Goal: Transaction & Acquisition: Purchase product/service

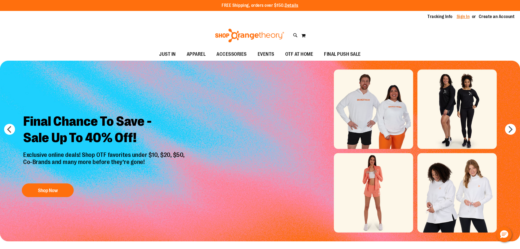
click at [460, 16] on link "Sign In" at bounding box center [463, 17] width 13 height 6
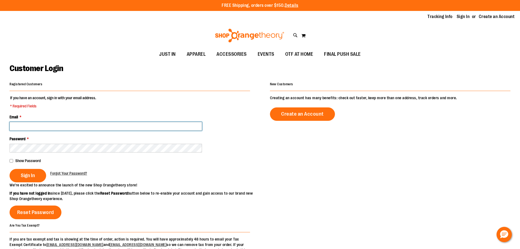
click at [118, 123] on input "Email *" at bounding box center [106, 126] width 192 height 9
type input "**********"
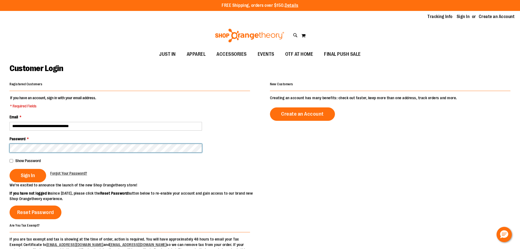
click at [10, 169] on button "Sign In" at bounding box center [28, 175] width 37 height 13
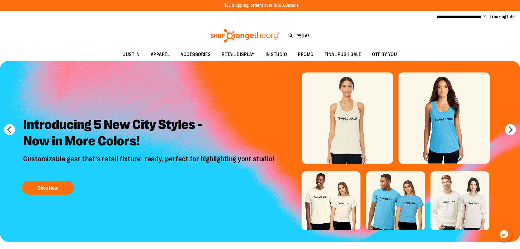
click at [450, 120] on img "Slide 1 of 8" at bounding box center [260, 151] width 520 height 180
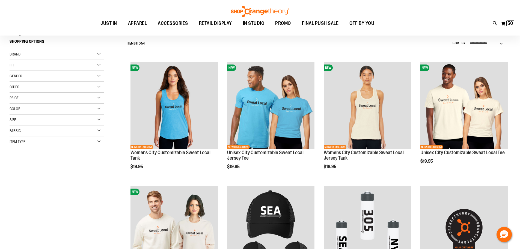
scroll to position [54, 0]
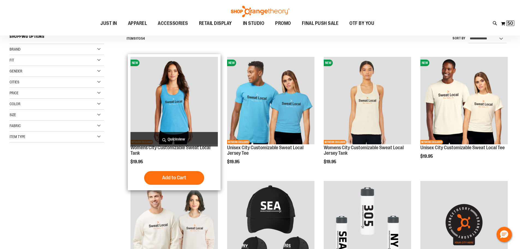
click at [169, 95] on img "product" at bounding box center [173, 100] width 87 height 87
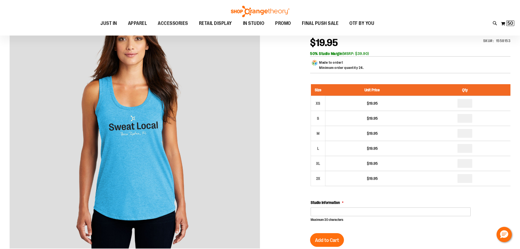
scroll to position [82, 0]
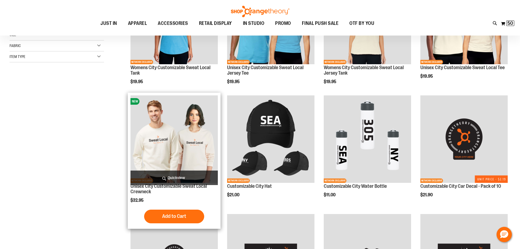
scroll to position [82, 0]
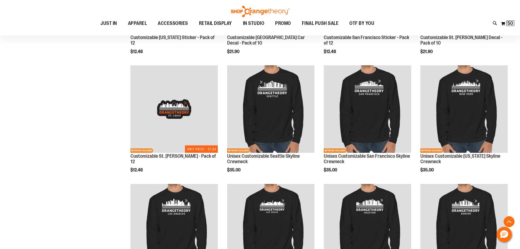
scroll to position [464, 0]
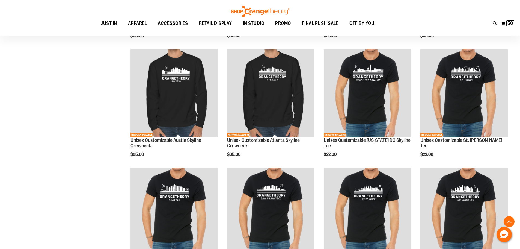
scroll to position [709, 0]
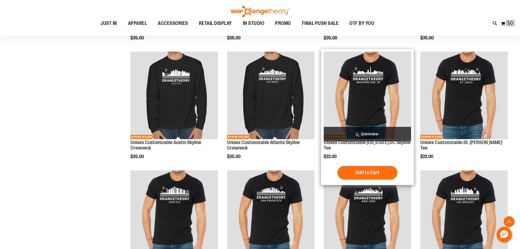
click at [368, 70] on img "product" at bounding box center [367, 95] width 87 height 87
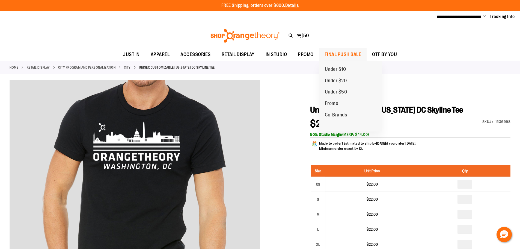
click at [350, 52] on span "FINAL PUSH SALE" at bounding box center [342, 54] width 37 height 12
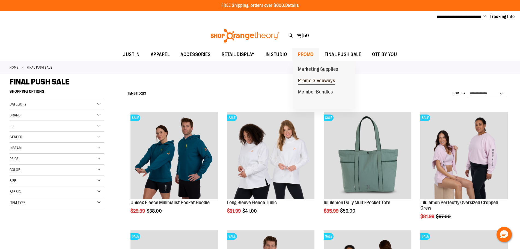
click at [311, 79] on span "Promo Giveaways" at bounding box center [316, 81] width 37 height 7
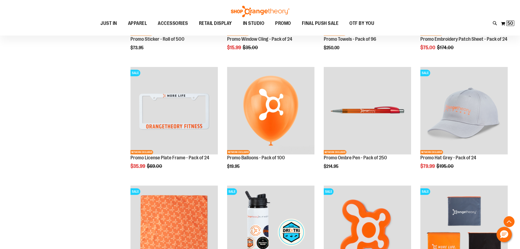
scroll to position [518, 0]
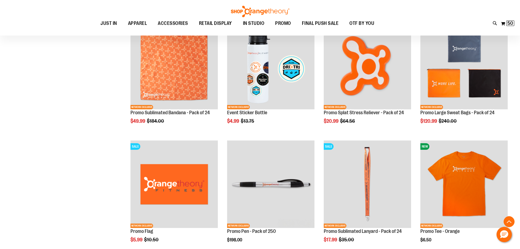
scroll to position [682, 0]
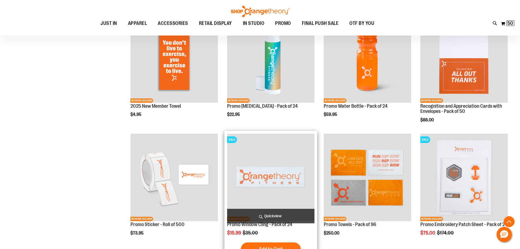
scroll to position [300, 0]
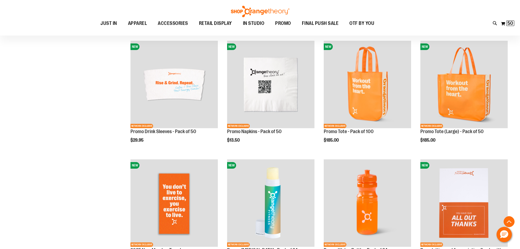
scroll to position [191, 0]
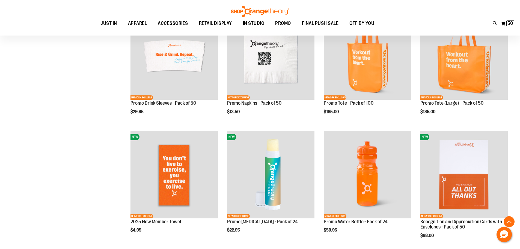
scroll to position [218, 0]
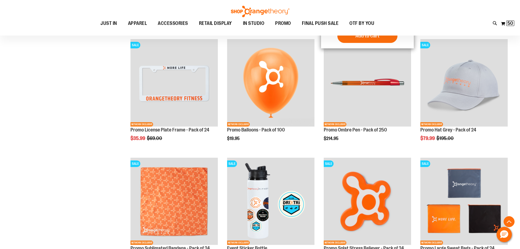
scroll to position [627, 0]
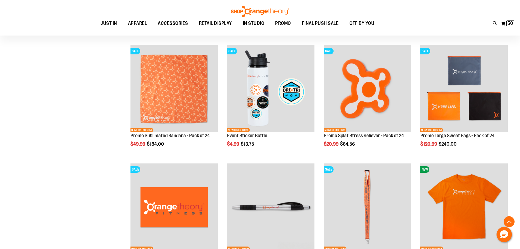
scroll to position [655, 0]
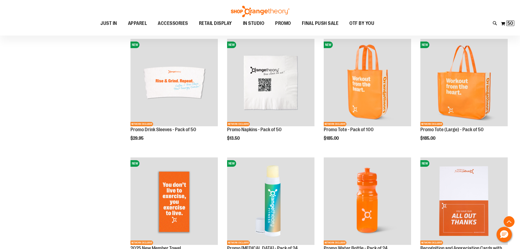
scroll to position [218, 0]
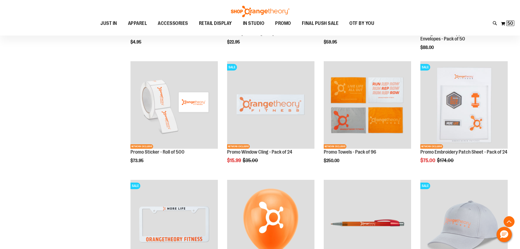
scroll to position [409, 0]
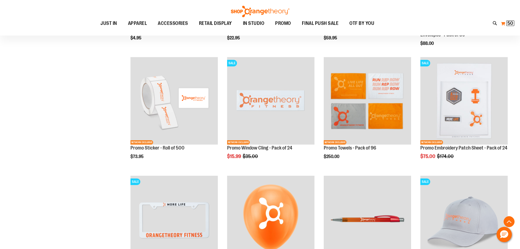
click at [510, 23] on span "50" at bounding box center [510, 22] width 6 height 5
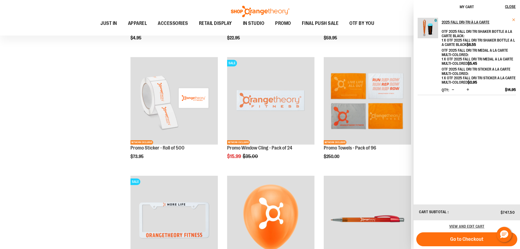
click at [515, 19] on span "Remove item" at bounding box center [514, 20] width 4 height 4
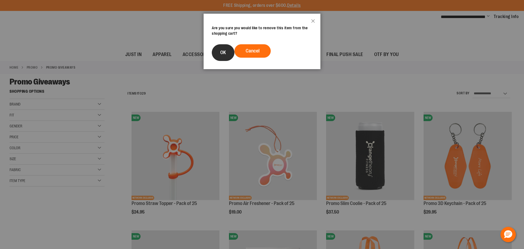
click at [227, 54] on button "OK" at bounding box center [223, 52] width 23 height 17
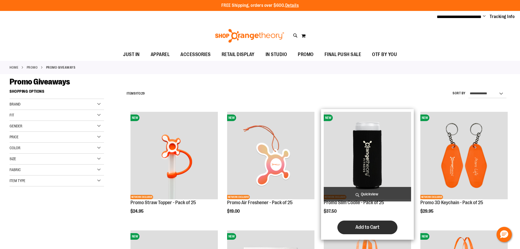
click at [369, 225] on span "Add to Cart" at bounding box center [367, 227] width 24 height 6
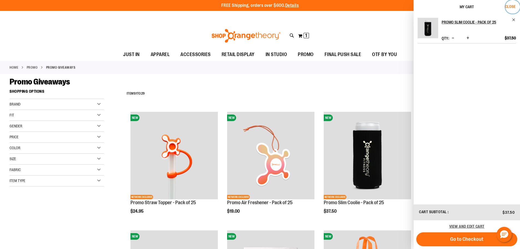
click at [512, 5] on span "Close" at bounding box center [510, 6] width 11 height 4
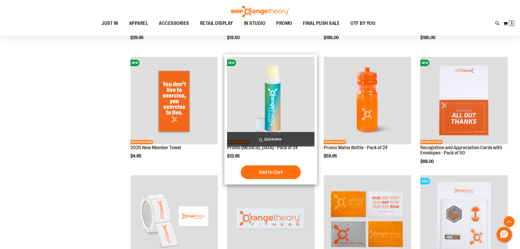
scroll to position [382, 0]
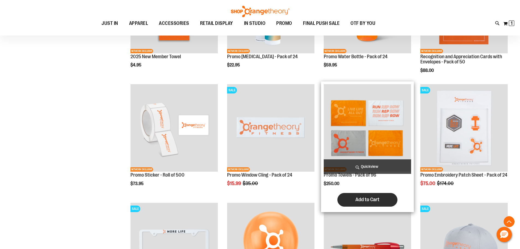
click at [369, 196] on span "Add to Cart" at bounding box center [367, 199] width 24 height 6
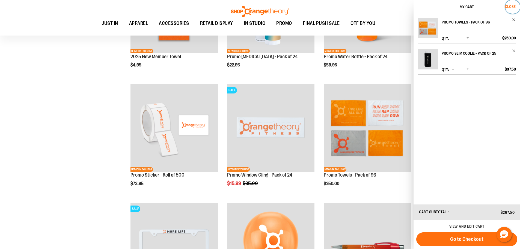
click at [508, 7] on span "Close" at bounding box center [510, 6] width 11 height 4
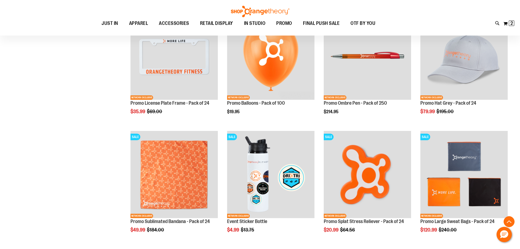
scroll to position [573, 0]
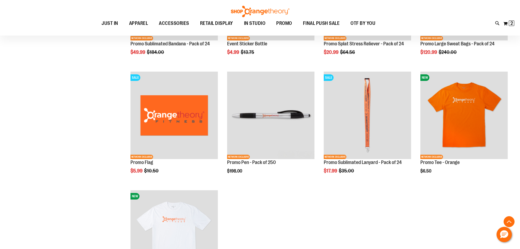
scroll to position [764, 0]
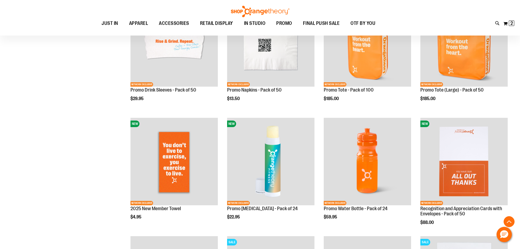
scroll to position [76, 0]
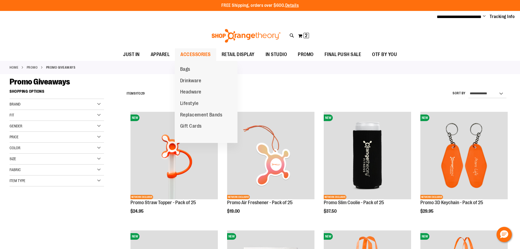
click at [200, 53] on span "ACCESSORIES" at bounding box center [195, 54] width 30 height 12
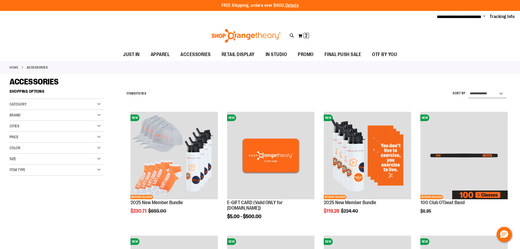
click at [502, 91] on select "**********" at bounding box center [487, 93] width 38 height 9
select select "*********"
click at [468, 89] on select "**********" at bounding box center [487, 93] width 38 height 9
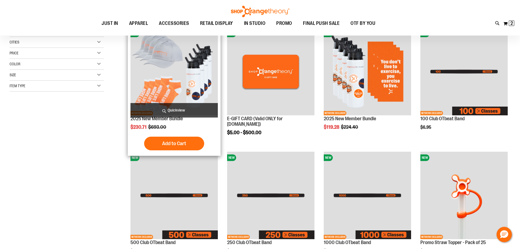
scroll to position [86, 0]
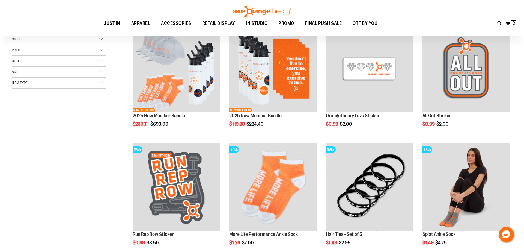
scroll to position [59, 0]
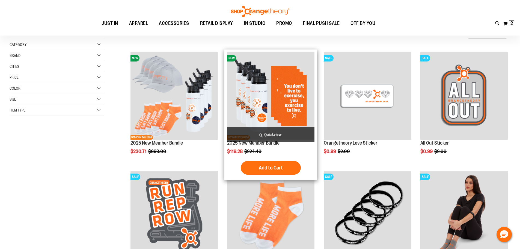
click at [266, 133] on span "Quickview" at bounding box center [270, 134] width 87 height 14
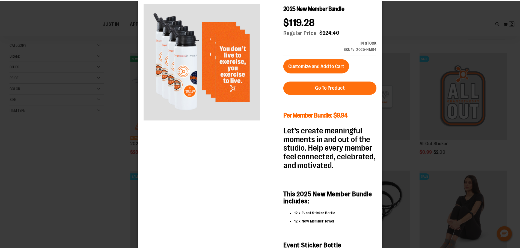
scroll to position [0, 0]
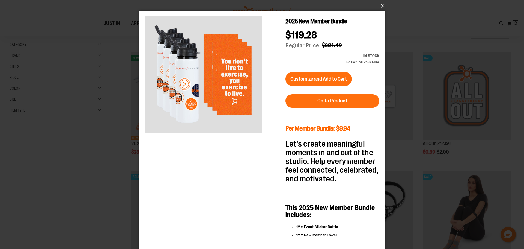
click at [380, 6] on button "×" at bounding box center [264, 6] width 246 height 12
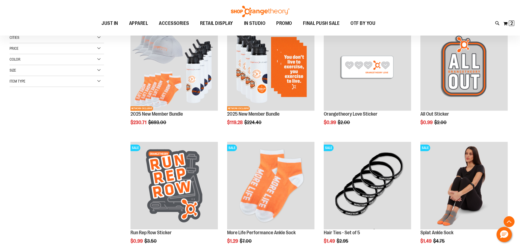
scroll to position [141, 0]
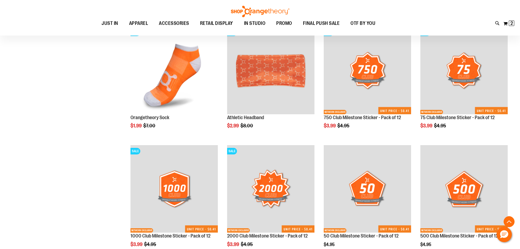
scroll to position [332, 0]
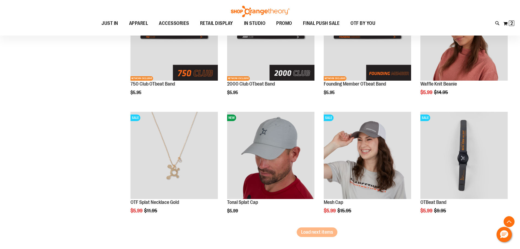
scroll to position [987, 0]
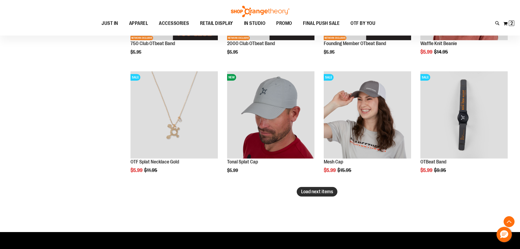
click at [310, 193] on span "Load next items" at bounding box center [317, 191] width 32 height 5
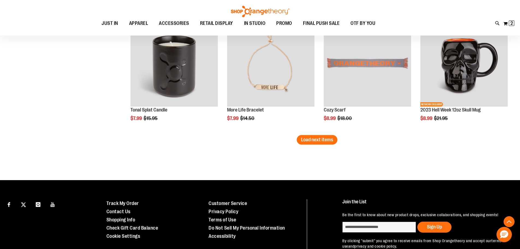
scroll to position [1396, 0]
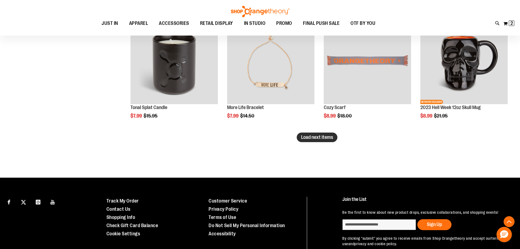
click at [307, 133] on button "Load next items" at bounding box center [317, 137] width 41 height 10
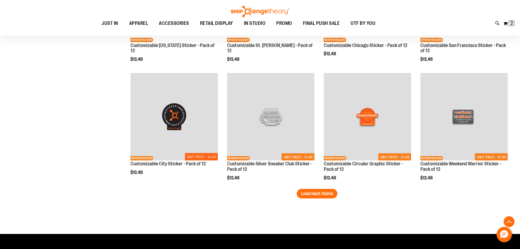
scroll to position [1696, 0]
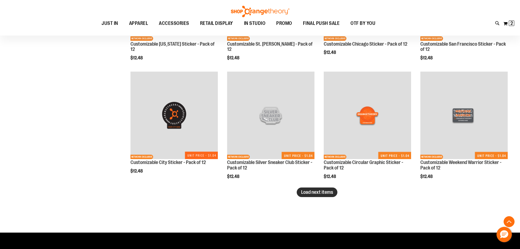
click at [311, 192] on span "Load next items" at bounding box center [317, 191] width 32 height 5
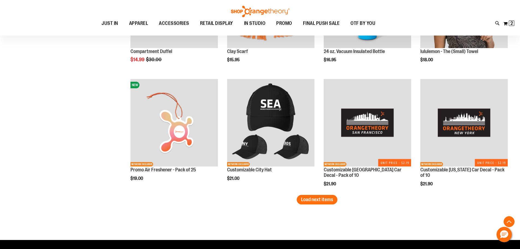
scroll to position [2051, 0]
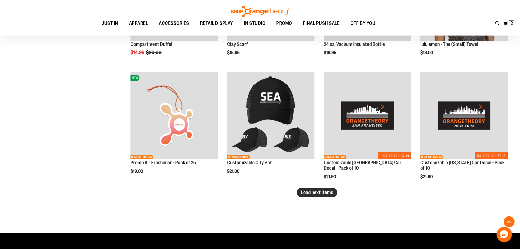
click at [321, 190] on span "Load next items" at bounding box center [317, 191] width 32 height 5
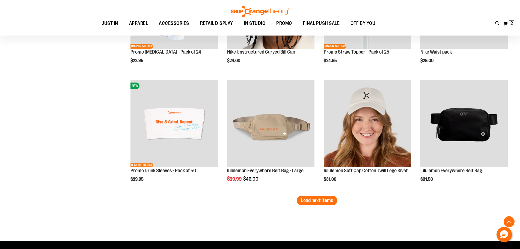
scroll to position [2406, 0]
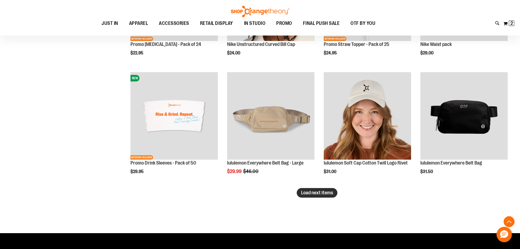
click at [319, 194] on span "Load next items" at bounding box center [317, 192] width 32 height 5
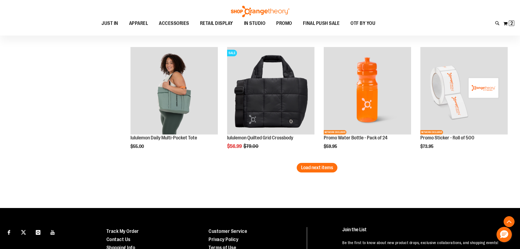
scroll to position [2788, 0]
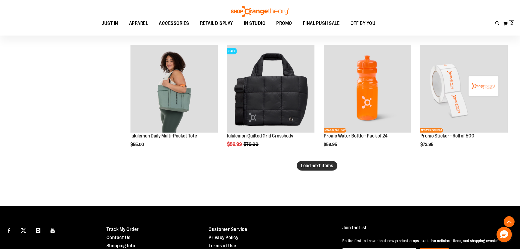
click at [328, 164] on span "Load next items" at bounding box center [317, 165] width 32 height 5
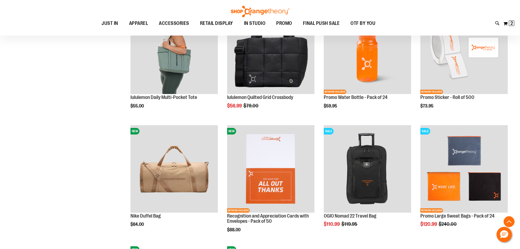
scroll to position [2815, 0]
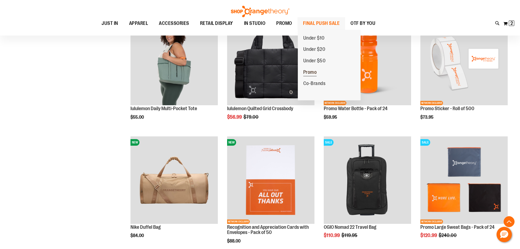
click at [317, 71] on span "Promo" at bounding box center [310, 72] width 14 height 7
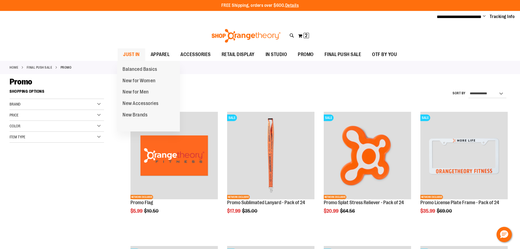
click at [130, 52] on span "JUST IN" at bounding box center [131, 54] width 17 height 12
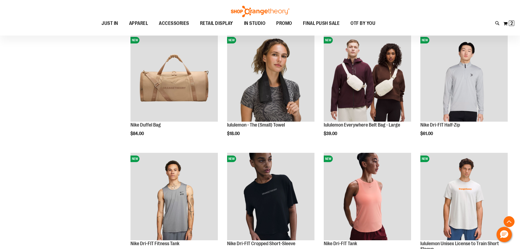
scroll to position [436, 0]
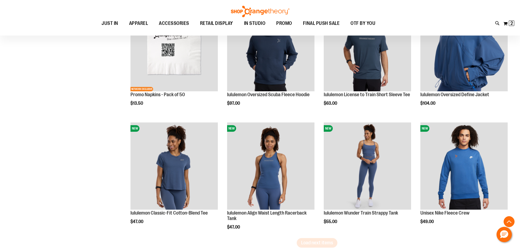
scroll to position [955, 0]
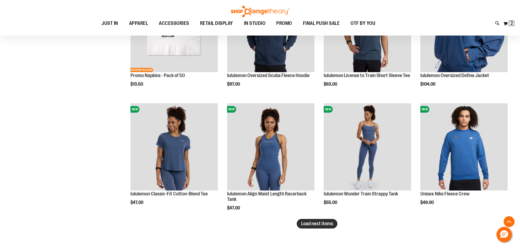
click at [326, 222] on span "Load next items" at bounding box center [317, 222] width 32 height 5
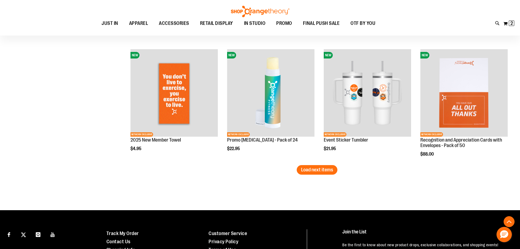
scroll to position [1364, 0]
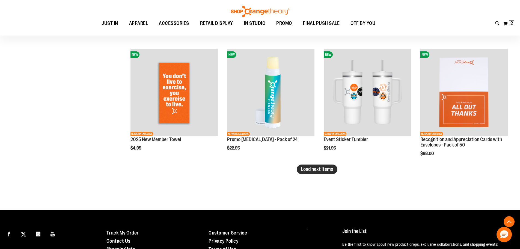
click at [309, 168] on span "Load next items" at bounding box center [317, 168] width 32 height 5
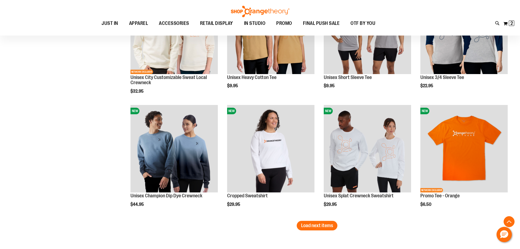
scroll to position [1664, 0]
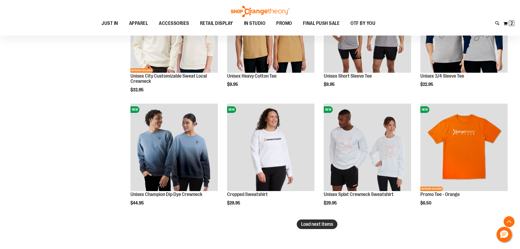
click at [322, 225] on span "Load next items" at bounding box center [317, 223] width 32 height 5
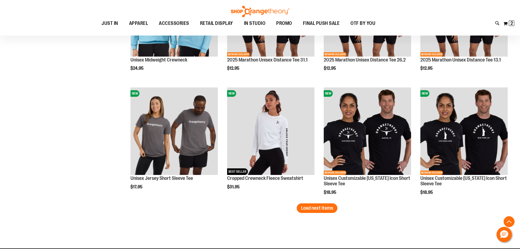
scroll to position [2046, 0]
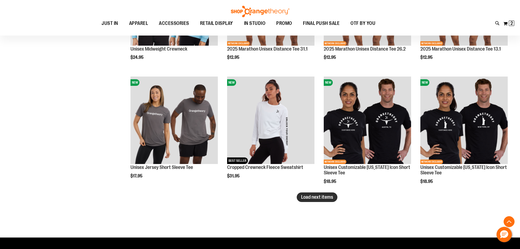
click at [321, 196] on span "Load next items" at bounding box center [317, 196] width 32 height 5
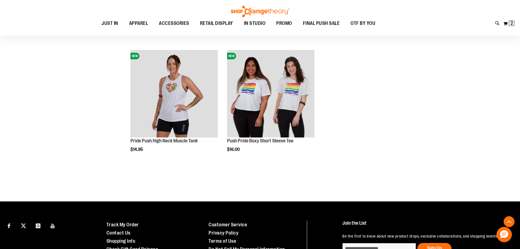
scroll to position [2428, 0]
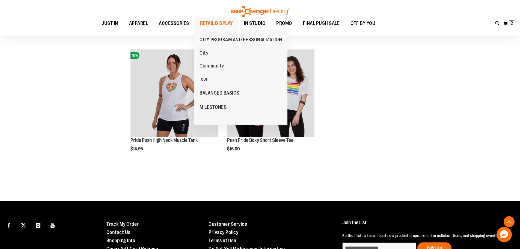
click at [220, 22] on span "RETAIL DISPLAY" at bounding box center [216, 23] width 33 height 12
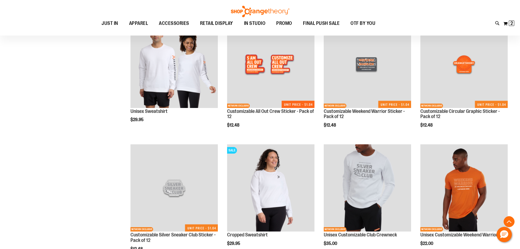
scroll to position [600, 0]
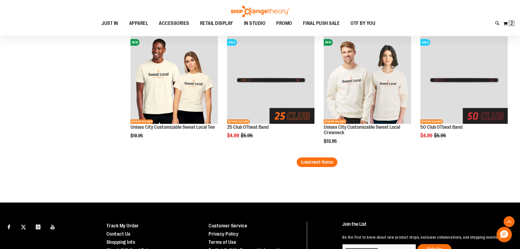
scroll to position [1064, 0]
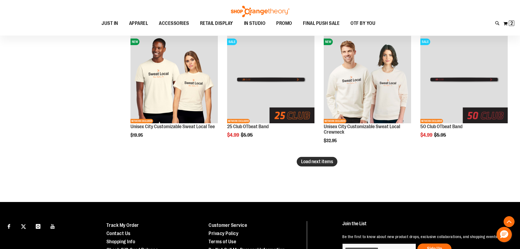
click at [323, 159] on span "Load next items" at bounding box center [317, 161] width 32 height 5
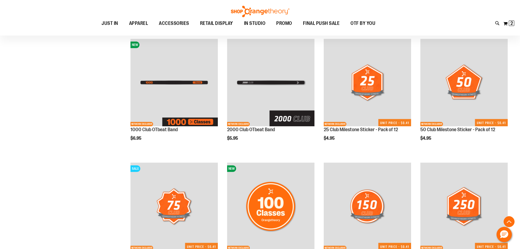
scroll to position [1391, 0]
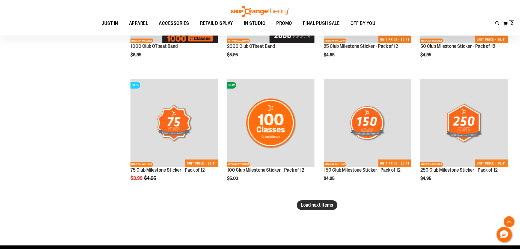
click at [309, 202] on span "Load next items" at bounding box center [317, 204] width 32 height 5
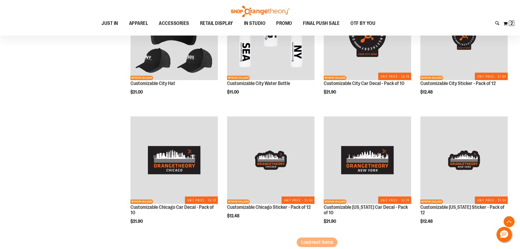
scroll to position [1746, 0]
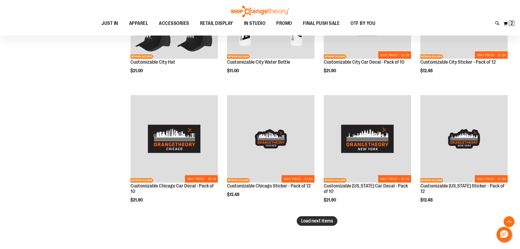
click at [315, 222] on span "Load next items" at bounding box center [317, 220] width 32 height 5
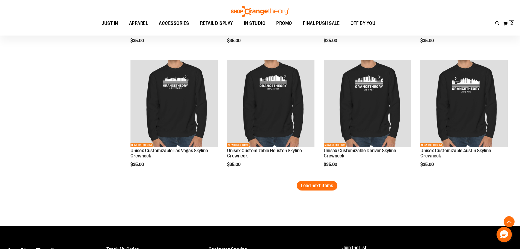
scroll to position [2155, 0]
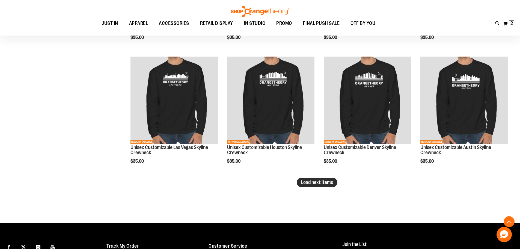
click at [319, 180] on span "Load next items" at bounding box center [317, 181] width 32 height 5
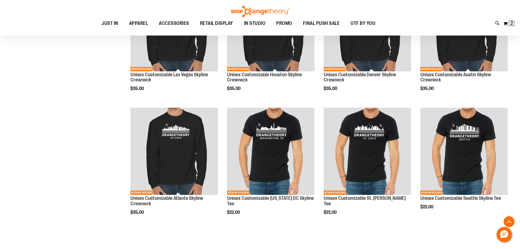
scroll to position [2237, 0]
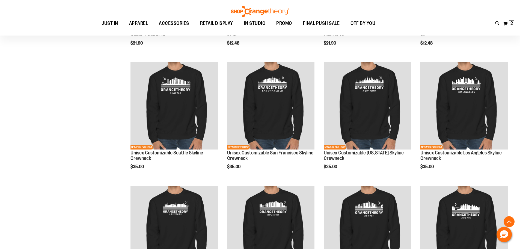
scroll to position [2019, 0]
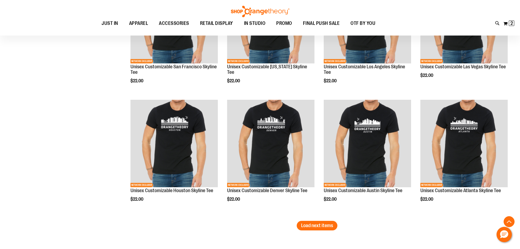
scroll to position [2592, 0]
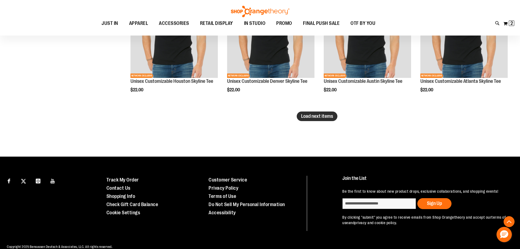
click at [324, 115] on span "Load next items" at bounding box center [317, 115] width 32 height 5
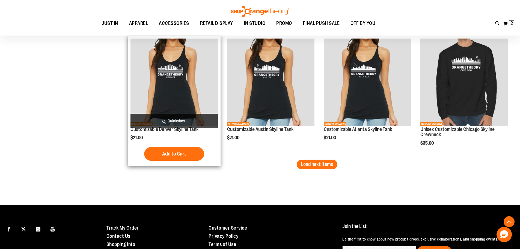
scroll to position [2920, 0]
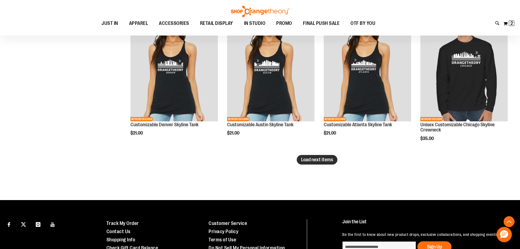
click at [312, 156] on button "Load next items" at bounding box center [317, 160] width 41 height 10
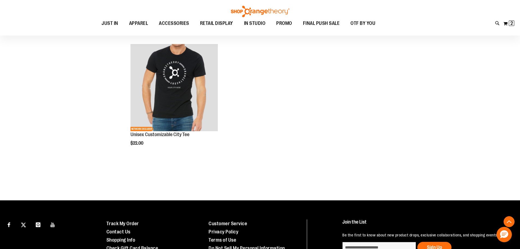
scroll to position [3165, 0]
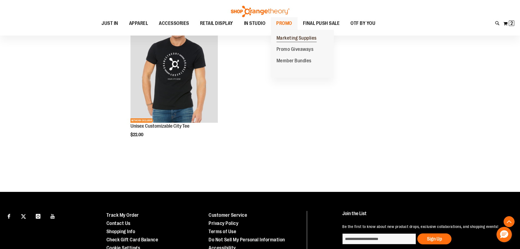
click at [291, 38] on span "Marketing Supplies" at bounding box center [296, 38] width 40 height 7
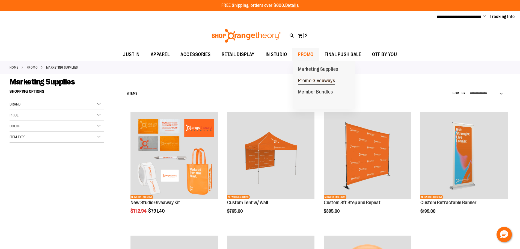
click at [309, 79] on span "Promo Giveaways" at bounding box center [316, 81] width 37 height 7
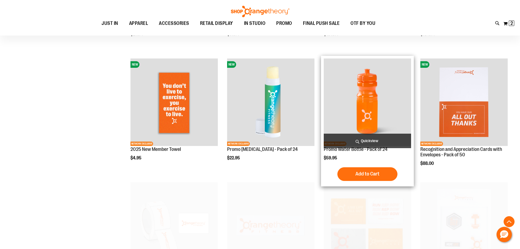
scroll to position [300, 0]
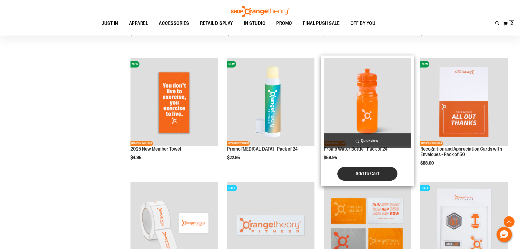
click at [371, 172] on span "Add to Cart" at bounding box center [367, 173] width 24 height 6
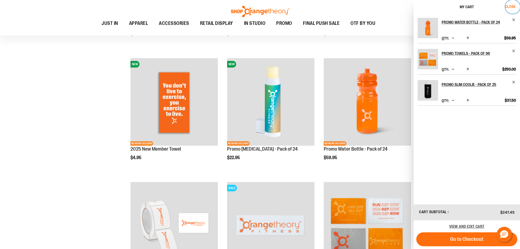
click at [510, 6] on span "Close" at bounding box center [510, 6] width 11 height 4
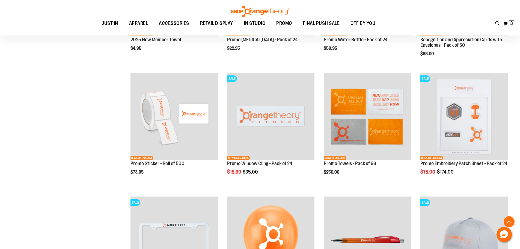
scroll to position [464, 0]
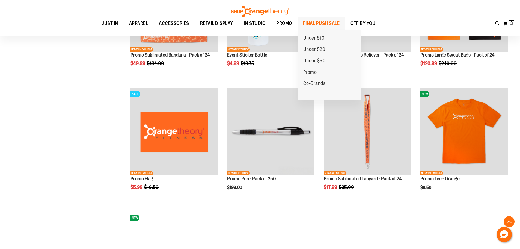
scroll to position [764, 0]
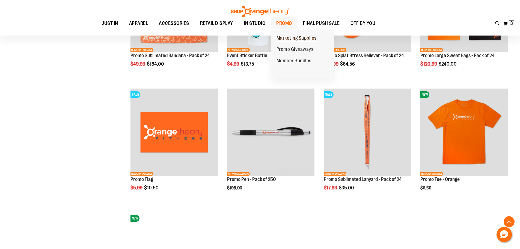
click at [296, 35] on span "Marketing Supplies" at bounding box center [296, 38] width 40 height 7
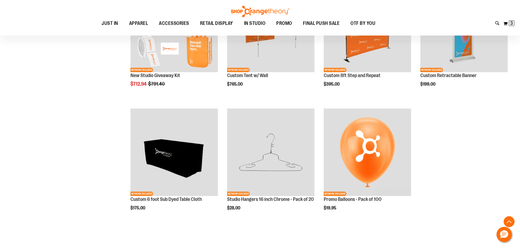
scroll to position [136, 0]
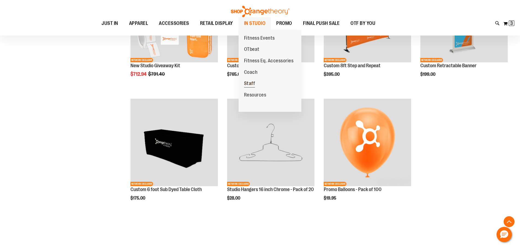
click at [253, 84] on span "Staff" at bounding box center [249, 83] width 11 height 7
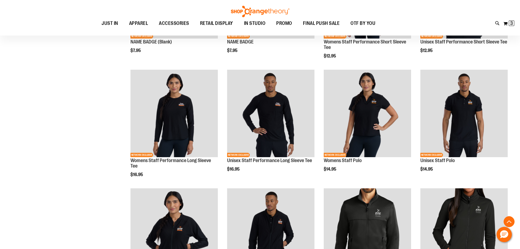
scroll to position [163, 0]
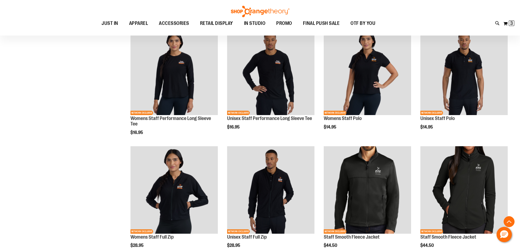
scroll to position [273, 0]
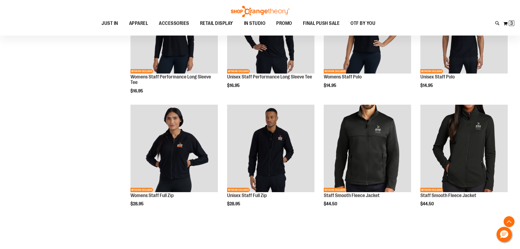
scroll to position [245, 0]
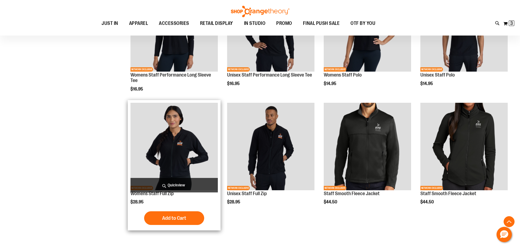
click at [168, 156] on img "product" at bounding box center [173, 146] width 87 height 87
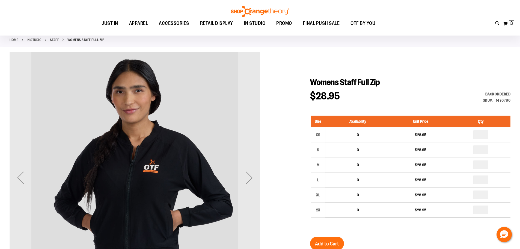
scroll to position [109, 0]
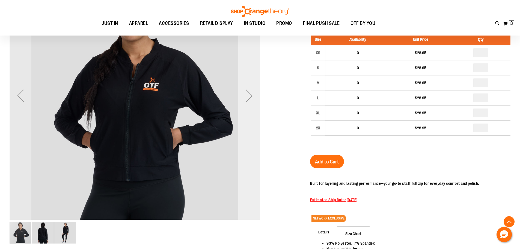
click at [256, 130] on div "Next" at bounding box center [249, 95] width 22 height 251
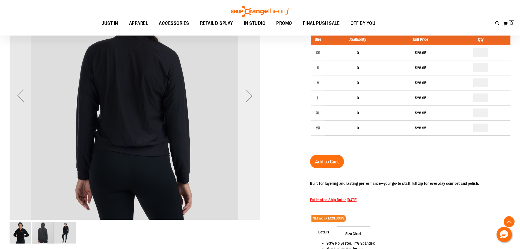
click at [253, 114] on div "Next" at bounding box center [249, 95] width 22 height 251
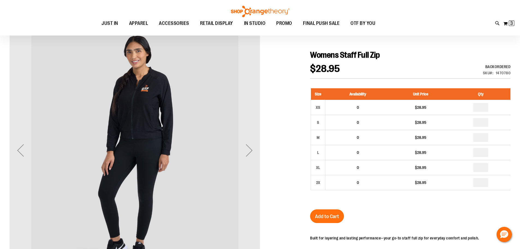
scroll to position [0, 0]
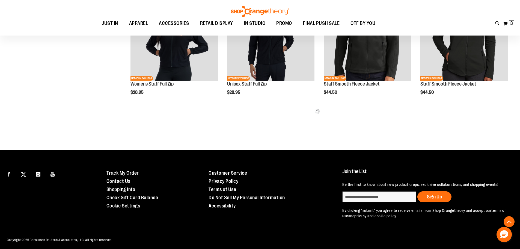
scroll to position [245, 0]
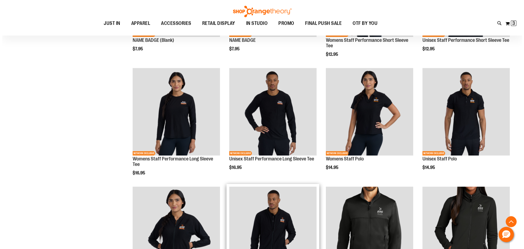
scroll to position [82, 0]
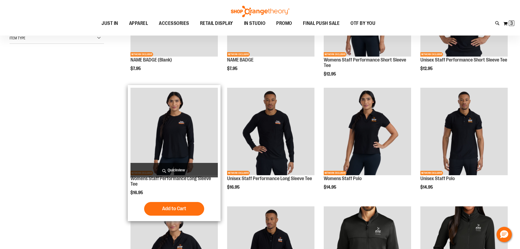
click at [175, 168] on span "Quickview" at bounding box center [173, 170] width 87 height 14
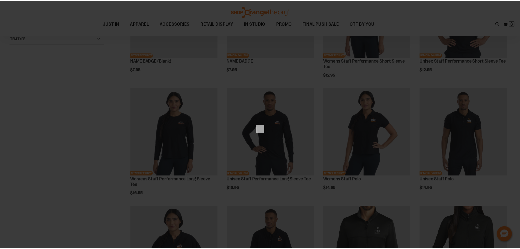
scroll to position [0, 0]
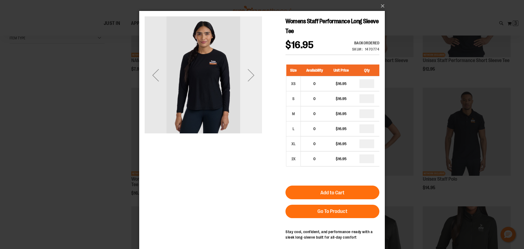
click at [251, 104] on div "Next" at bounding box center [251, 74] width 22 height 117
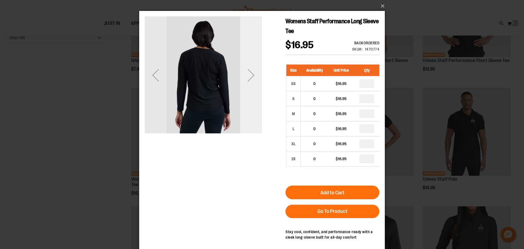
click at [251, 104] on div "Next" at bounding box center [251, 74] width 22 height 117
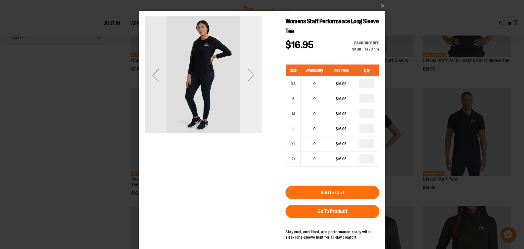
click at [251, 104] on div "Next" at bounding box center [251, 74] width 22 height 117
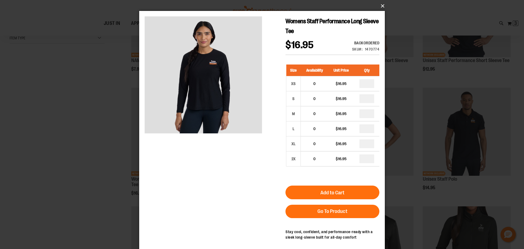
click at [383, 5] on button "×" at bounding box center [264, 6] width 246 height 12
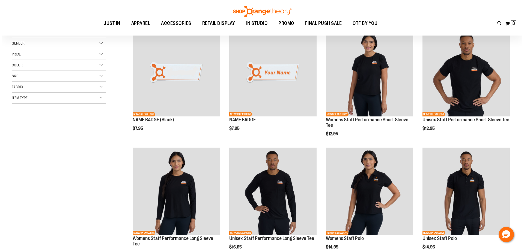
scroll to position [27, 0]
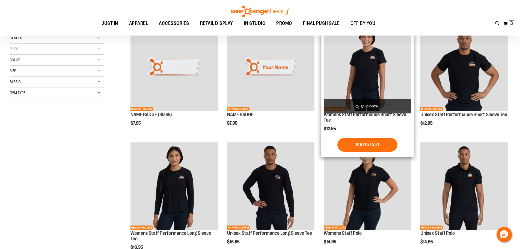
click at [365, 105] on span "Quickview" at bounding box center [367, 106] width 87 height 14
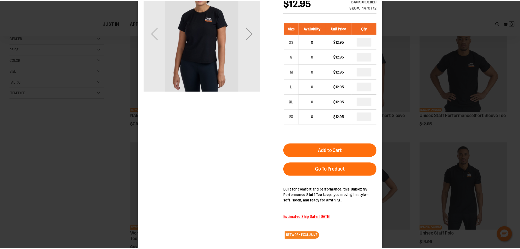
scroll to position [0, 0]
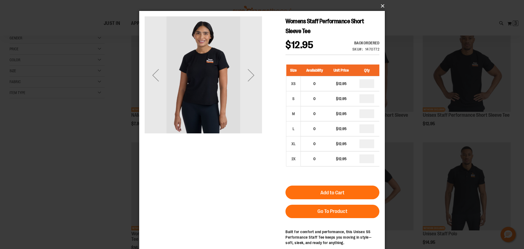
click at [382, 8] on button "×" at bounding box center [264, 6] width 246 height 12
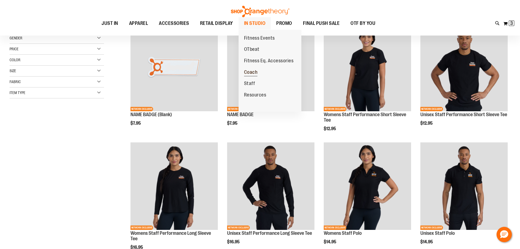
click at [252, 73] on span "Coach" at bounding box center [251, 72] width 14 height 7
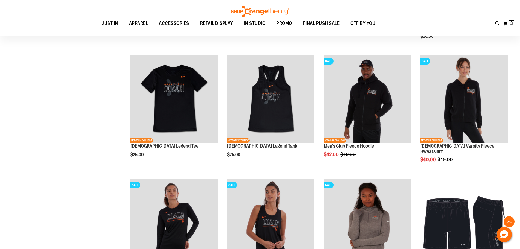
scroll to position [402, 0]
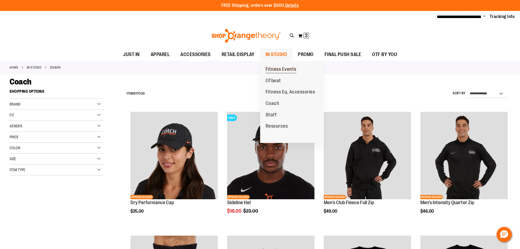
click at [276, 68] on span "Fitness Events" at bounding box center [281, 69] width 31 height 7
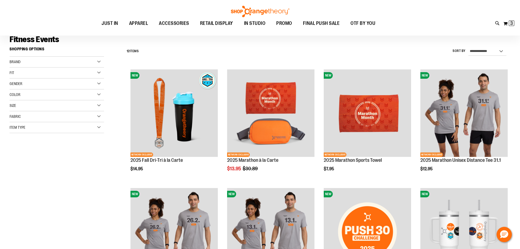
scroll to position [27, 0]
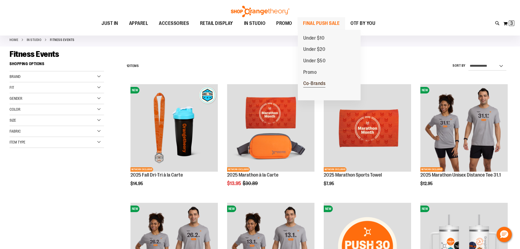
click at [314, 82] on span "Co-Brands" at bounding box center [314, 83] width 22 height 7
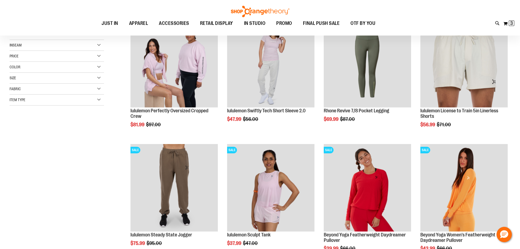
scroll to position [109, 0]
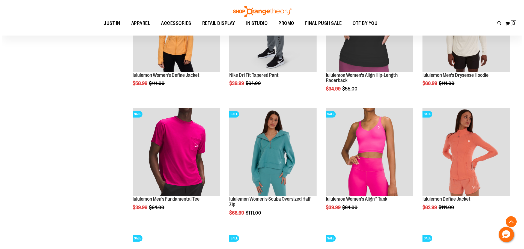
scroll to position [518, 0]
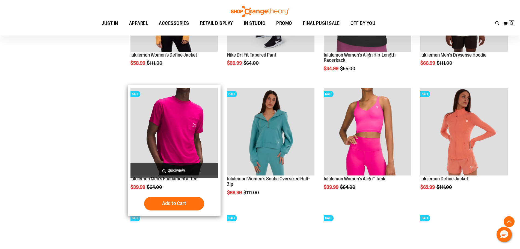
click at [193, 169] on span "Quickview" at bounding box center [173, 170] width 87 height 14
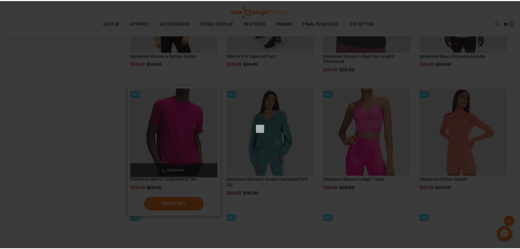
scroll to position [0, 0]
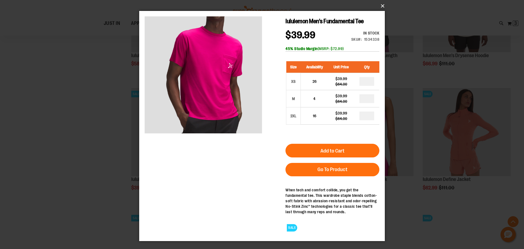
click at [383, 5] on button "×" at bounding box center [264, 6] width 246 height 12
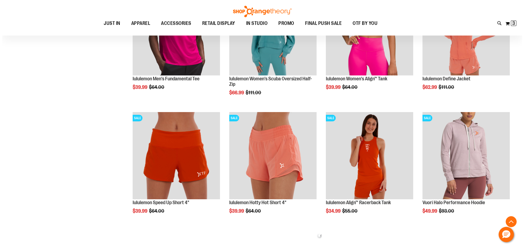
scroll to position [627, 0]
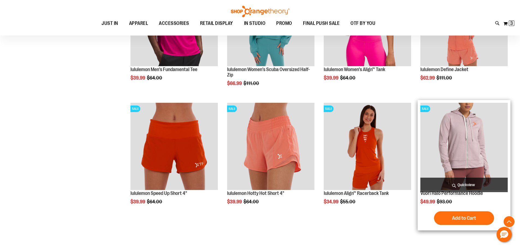
click at [463, 180] on span "Quickview" at bounding box center [463, 184] width 87 height 14
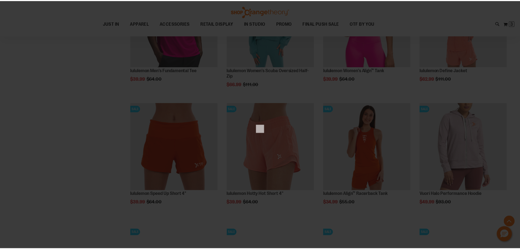
scroll to position [0, 0]
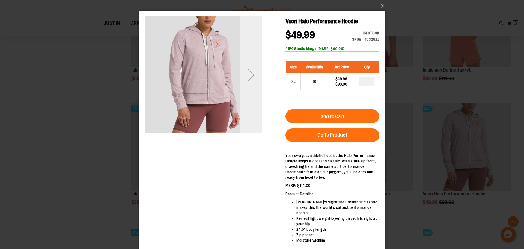
click at [251, 76] on div "Next" at bounding box center [251, 75] width 22 height 22
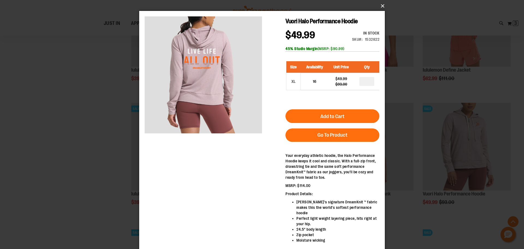
click at [383, 6] on button "×" at bounding box center [264, 6] width 246 height 12
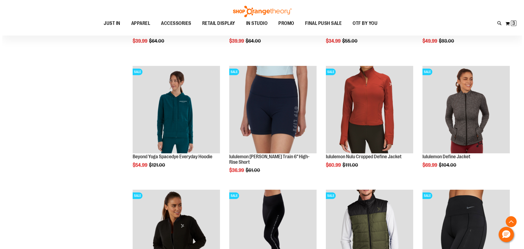
scroll to position [818, 0]
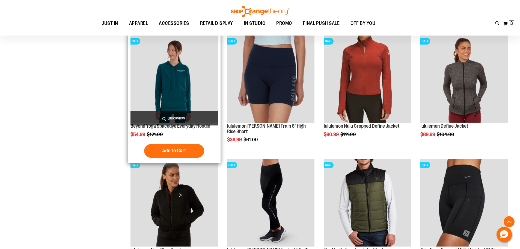
click at [170, 116] on span "Quickview" at bounding box center [173, 118] width 87 height 14
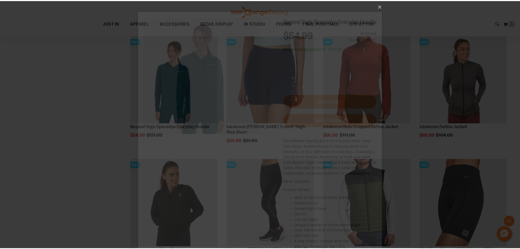
scroll to position [0, 0]
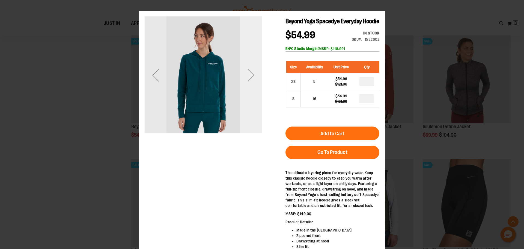
click at [252, 94] on div "Next" at bounding box center [251, 74] width 22 height 117
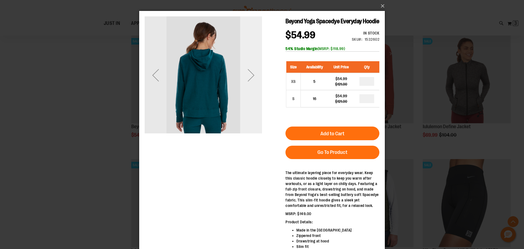
click at [252, 94] on div "Next" at bounding box center [251, 74] width 22 height 117
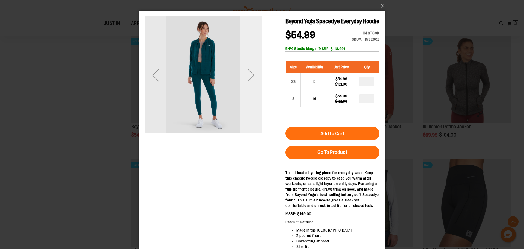
click at [252, 94] on div "Next" at bounding box center [251, 74] width 22 height 117
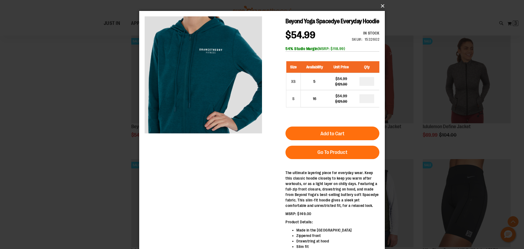
click at [383, 5] on button "×" at bounding box center [264, 6] width 246 height 12
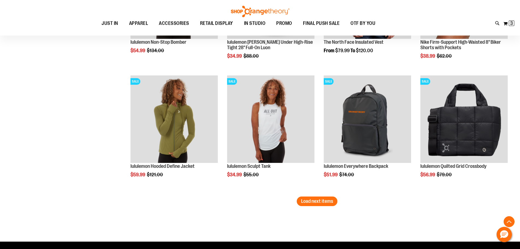
scroll to position [1037, 0]
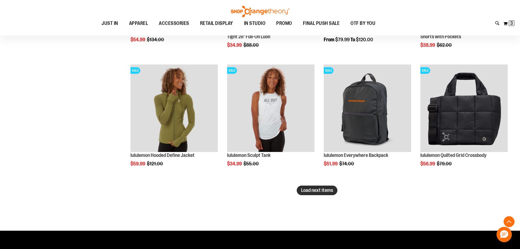
click at [326, 189] on span "Load next items" at bounding box center [317, 189] width 32 height 5
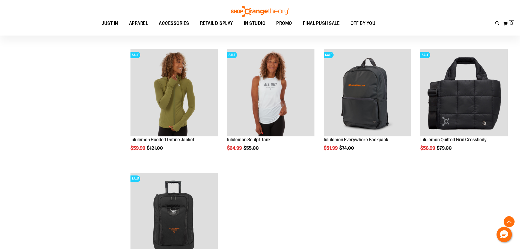
scroll to position [1037, 0]
